Goal: Task Accomplishment & Management: Complete application form

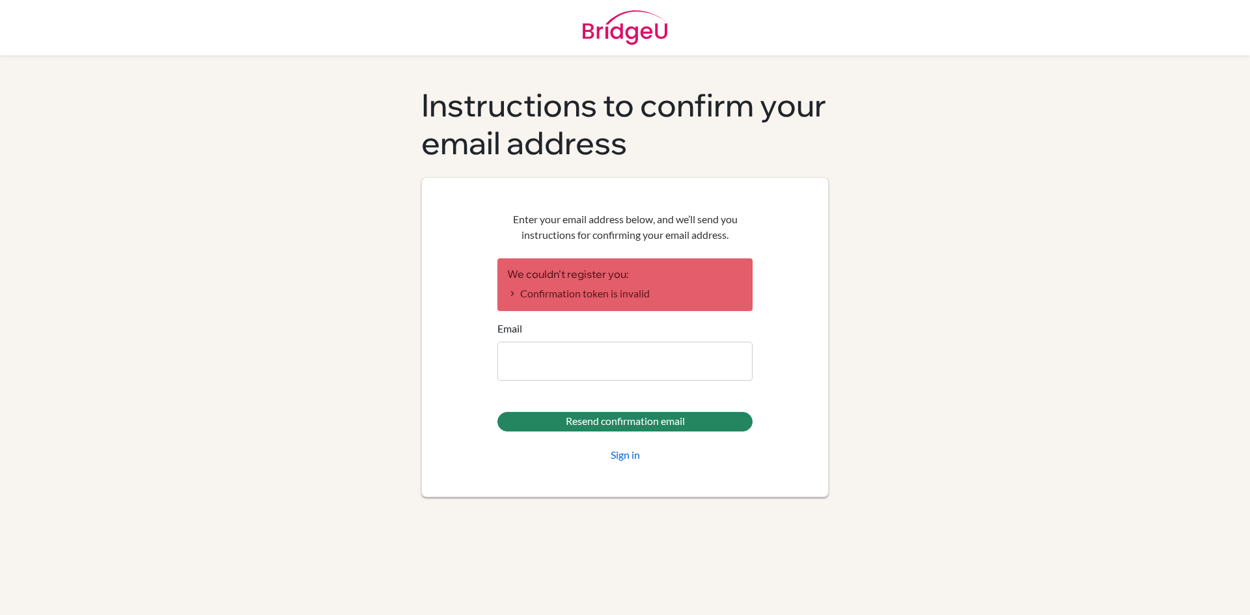
drag, startPoint x: 0, startPoint y: 0, endPoint x: 833, endPoint y: 275, distance: 877.2
click at [833, 275] on div "Instructions to confirm your email address Enter your email address below, and …" at bounding box center [624, 346] width 423 height 518
click at [635, 459] on link "Sign in" at bounding box center [625, 455] width 29 height 16
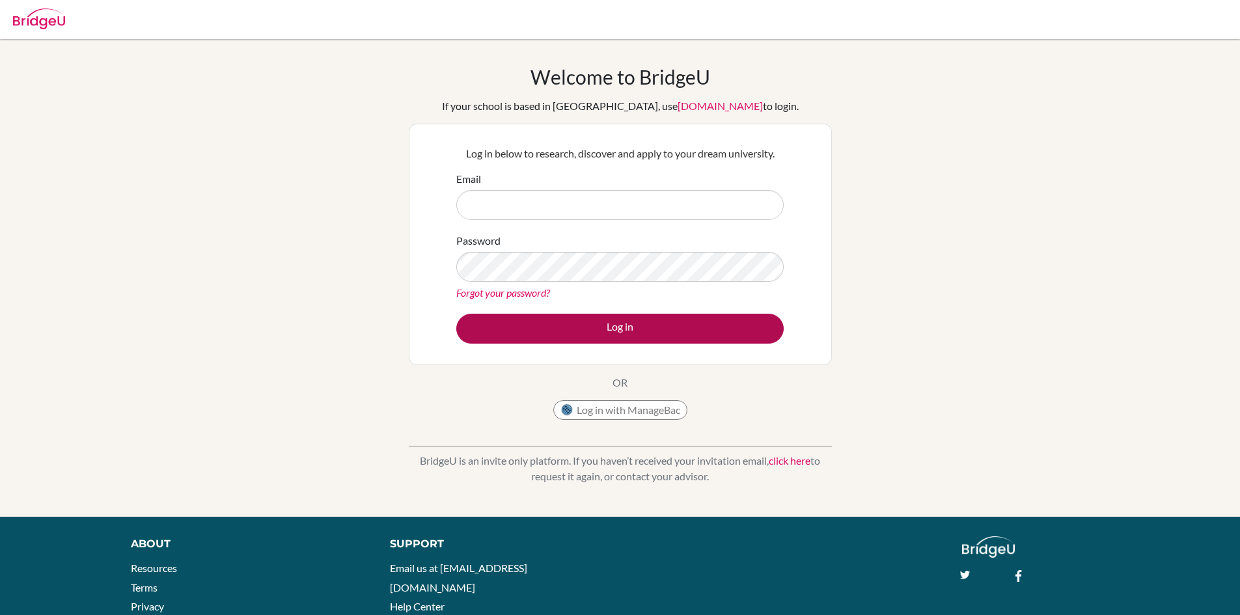
type input "[EMAIL_ADDRESS][DOMAIN_NAME]"
click at [538, 336] on button "Log in" at bounding box center [620, 329] width 328 height 30
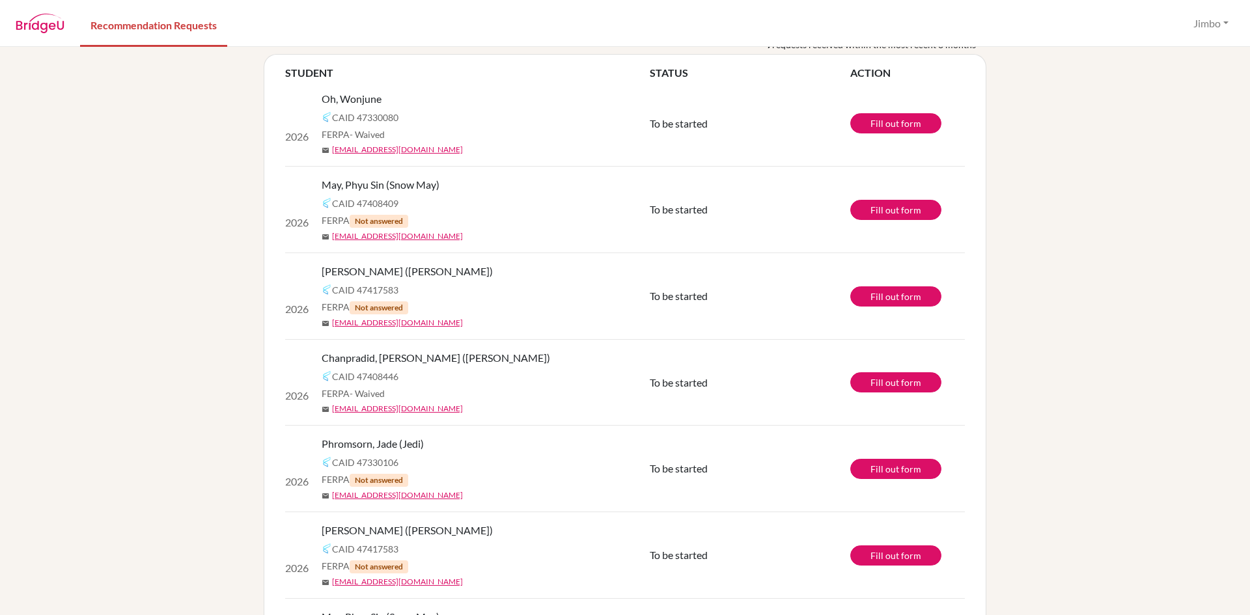
scroll to position [164, 0]
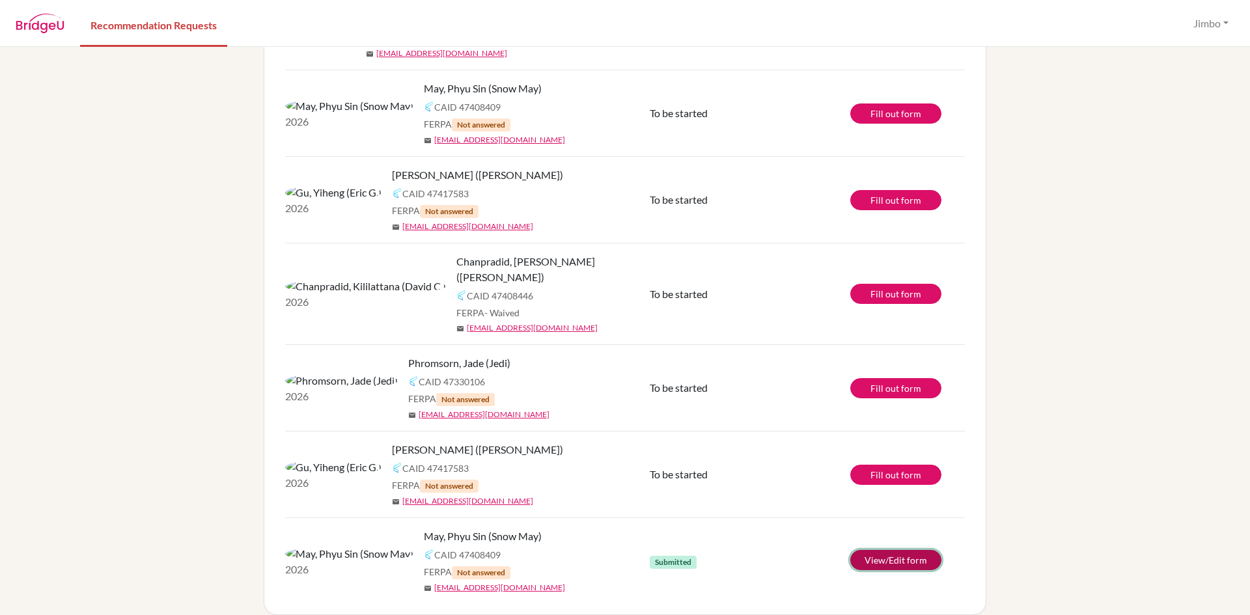
click at [887, 550] on link "View/Edit form" at bounding box center [895, 560] width 91 height 20
